Goal: Transaction & Acquisition: Purchase product/service

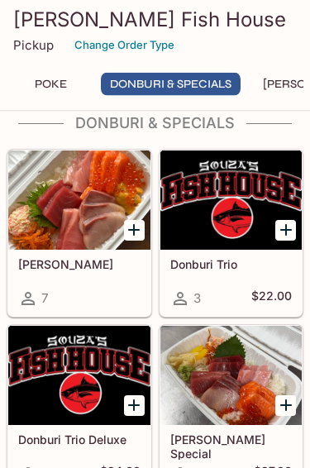
scroll to position [718, 0]
click at [285, 303] on h5 "$22.00" at bounding box center [272, 299] width 41 height 20
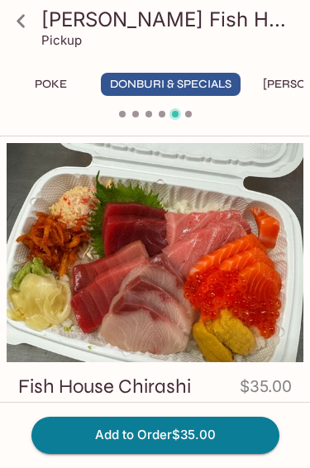
click at [48, 89] on button "Poke" at bounding box center [50, 84] width 74 height 23
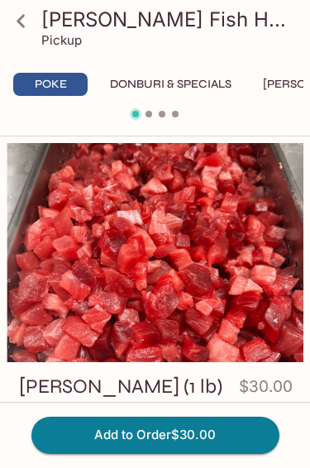
click at [209, 84] on button "Donburi & Specials" at bounding box center [171, 84] width 140 height 23
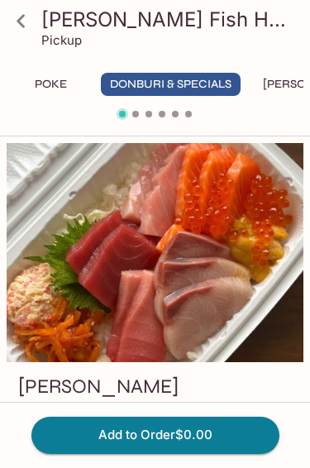
click at [286, 90] on button "[PERSON_NAME]" at bounding box center [313, 84] width 118 height 23
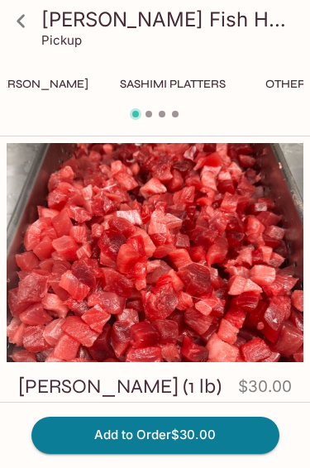
scroll to position [0, 274]
click at [190, 86] on button "Sashimi Platters" at bounding box center [174, 84] width 124 height 23
click at [185, 92] on button "Sashimi Platters" at bounding box center [174, 84] width 124 height 23
click at [174, 84] on button "Sashimi Platters" at bounding box center [174, 84] width 124 height 23
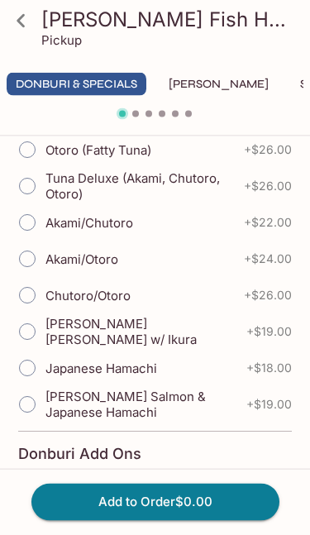
scroll to position [468, 0]
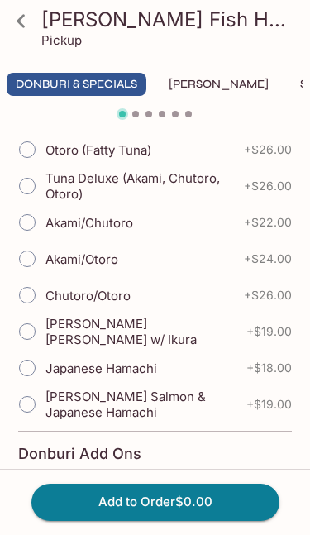
click at [267, 332] on span "+ $19.00" at bounding box center [270, 331] width 46 height 13
click at [186, 335] on span "[PERSON_NAME] [PERSON_NAME] w/ Ikura" at bounding box center [140, 331] width 188 height 31
click at [45, 335] on input "[PERSON_NAME] [PERSON_NAME] w/ Ikura" at bounding box center [27, 331] width 35 height 35
radio input "true"
click at [189, 342] on label "[PERSON_NAME] [PERSON_NAME] w/ Ikura" at bounding box center [121, 332] width 224 height 36
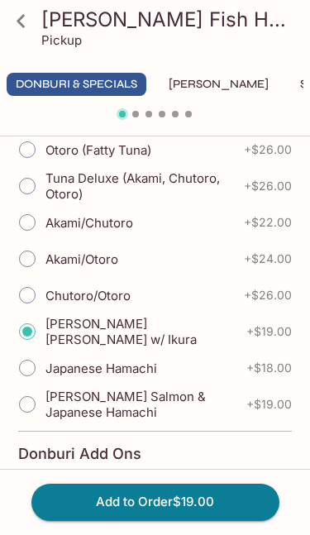
click at [45, 342] on input "[PERSON_NAME] [PERSON_NAME] w/ Ikura" at bounding box center [27, 331] width 35 height 35
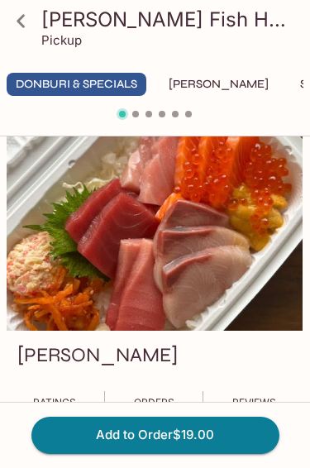
scroll to position [0, 0]
